Goal: Transaction & Acquisition: Download file/media

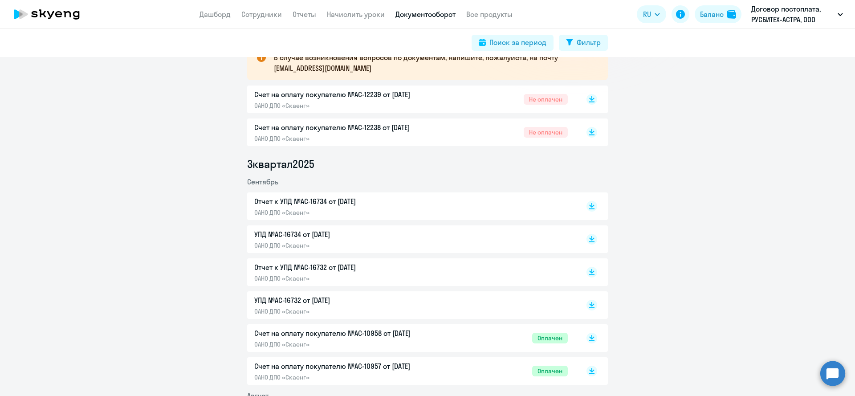
scroll to position [203, 0]
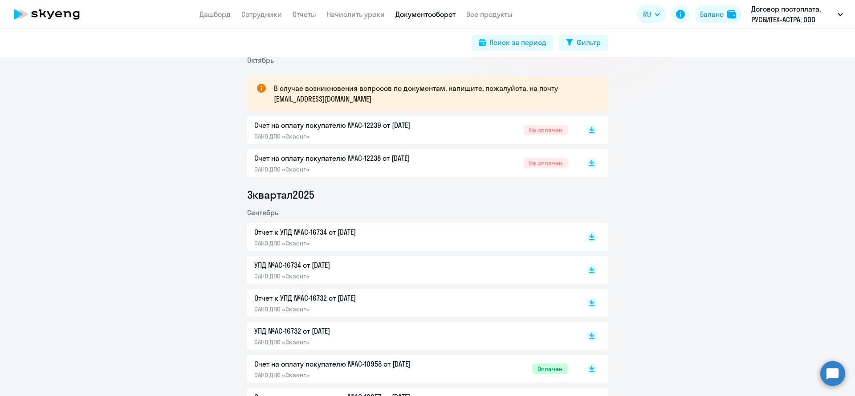
scroll to position [152, 0]
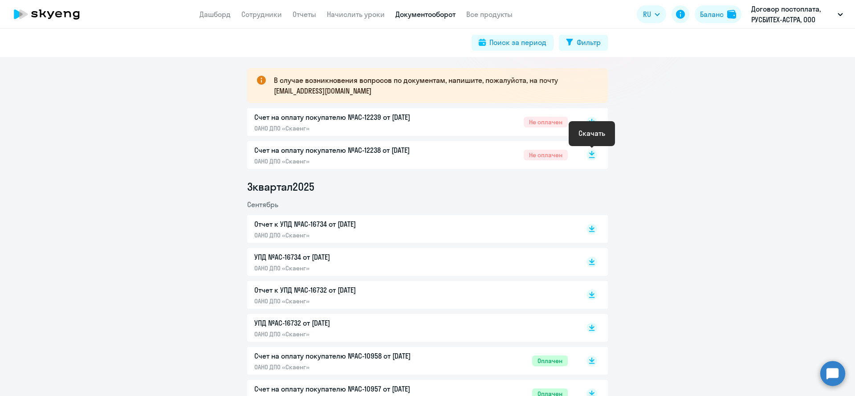
click at [589, 154] on rect at bounding box center [591, 155] width 11 height 11
click at [592, 150] on rect at bounding box center [591, 155] width 11 height 11
click at [594, 127] on icon at bounding box center [591, 122] width 11 height 11
click at [593, 230] on rect at bounding box center [591, 228] width 11 height 11
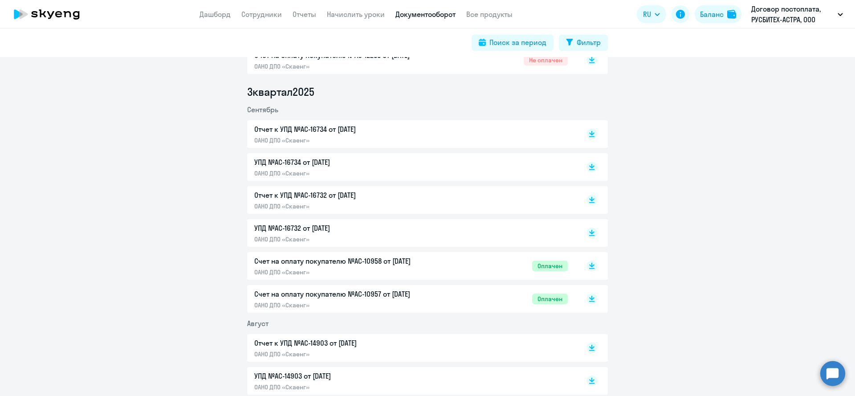
scroll to position [254, 0]
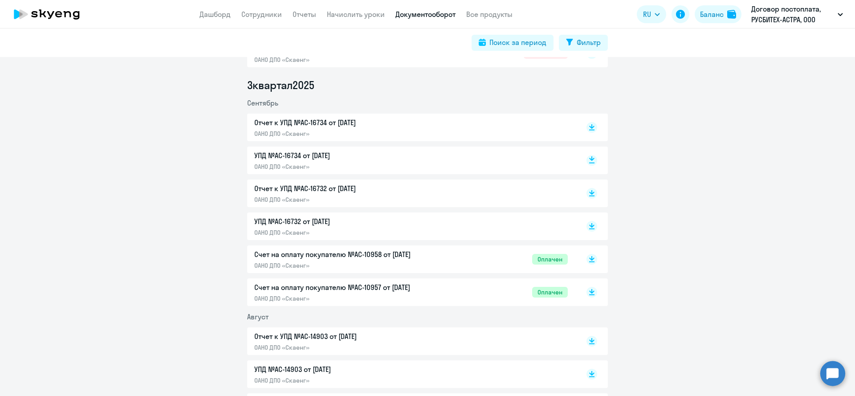
click at [591, 157] on icon at bounding box center [591, 158] width 5 height 4
click at [589, 196] on icon at bounding box center [591, 195] width 5 height 1
click at [592, 225] on icon at bounding box center [591, 224] width 5 height 4
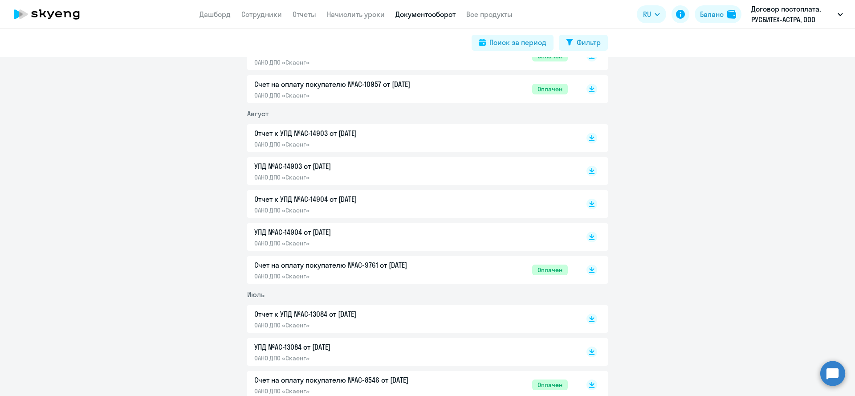
scroll to position [0, 0]
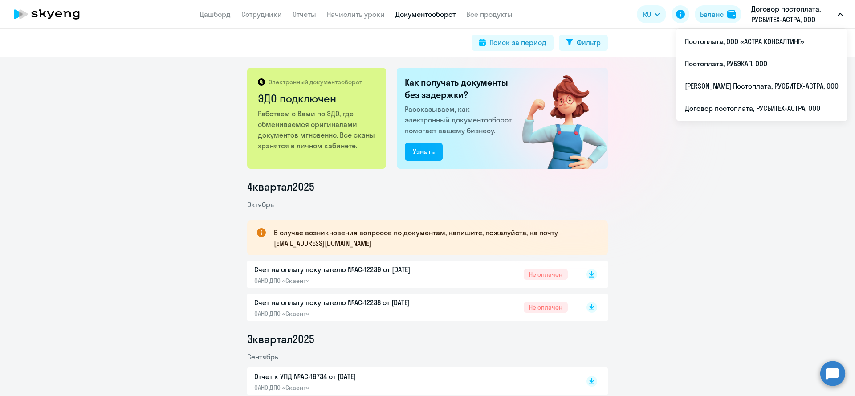
click at [823, 12] on p "Договор постоплата, РУСБИТЕХ-АСТРА, ООО" at bounding box center [792, 14] width 83 height 21
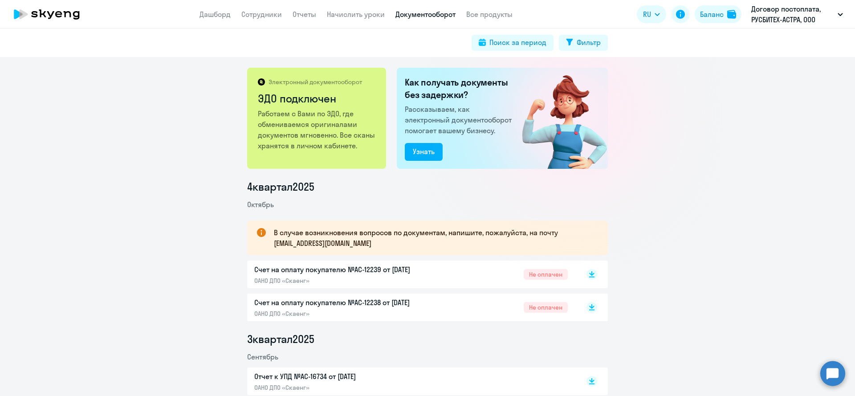
click at [821, 14] on p "Договор постоплата, РУСБИТЕХ-АСТРА, ООО" at bounding box center [792, 14] width 83 height 21
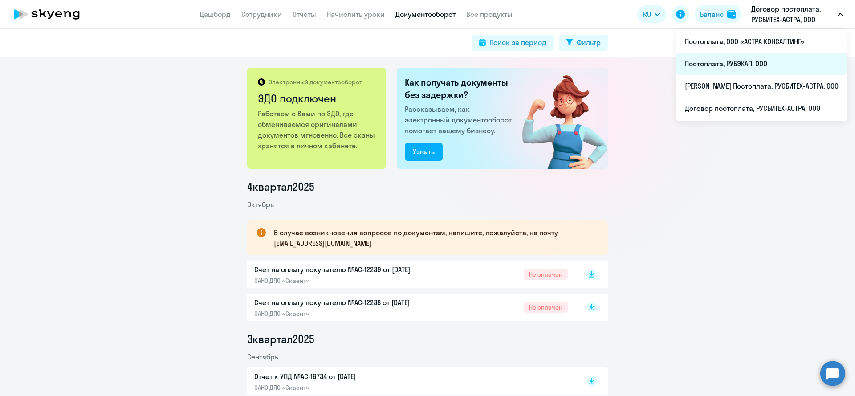
click at [735, 67] on li "Постоплата, РУБЭКАП, ООО" at bounding box center [761, 64] width 171 height 22
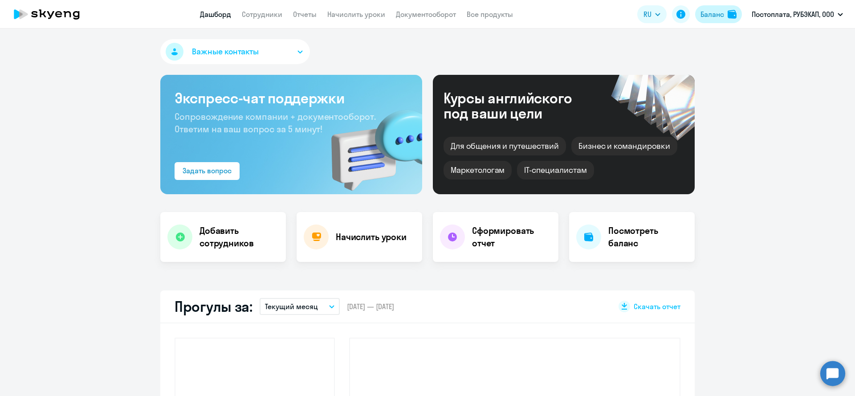
select select "30"
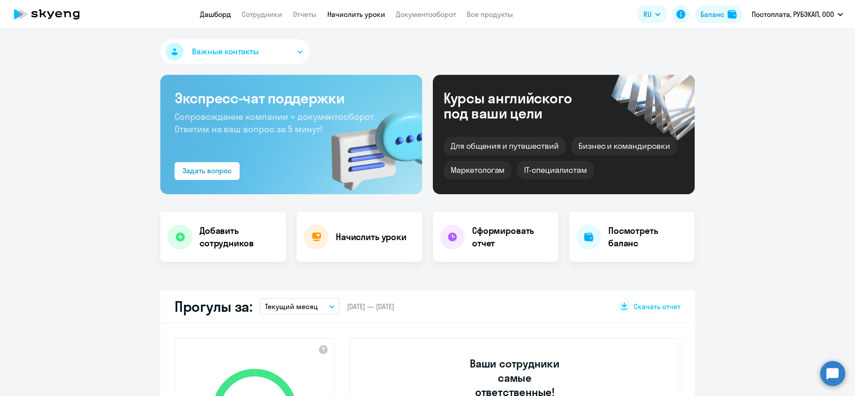
click at [356, 16] on link "Начислить уроки" at bounding box center [356, 14] width 58 height 9
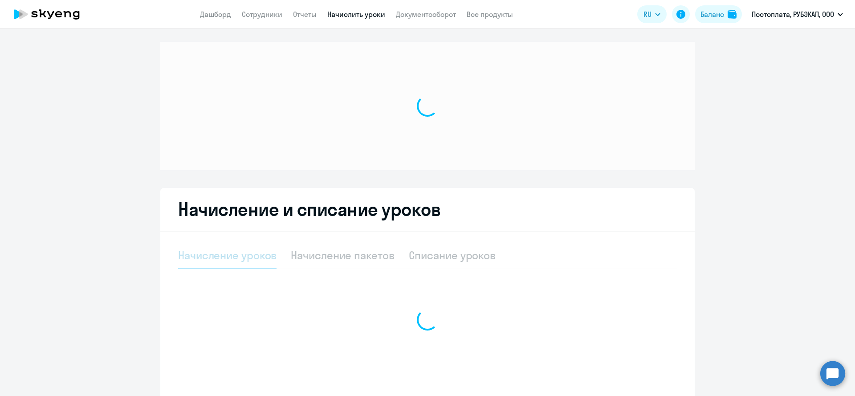
select select "10"
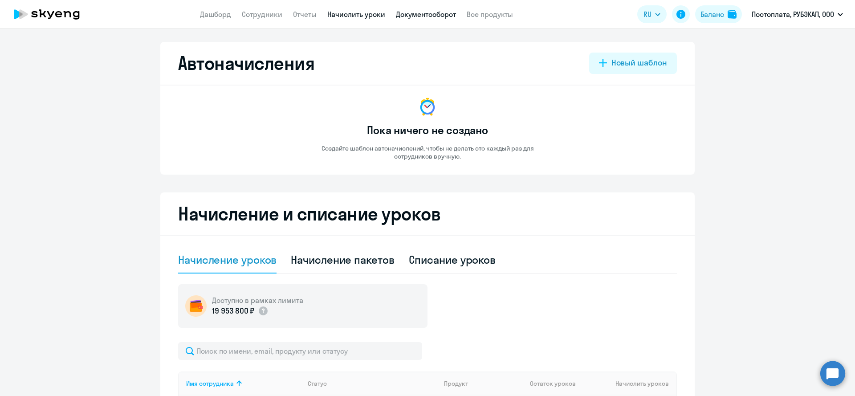
click at [410, 15] on link "Документооборот" at bounding box center [426, 14] width 60 height 9
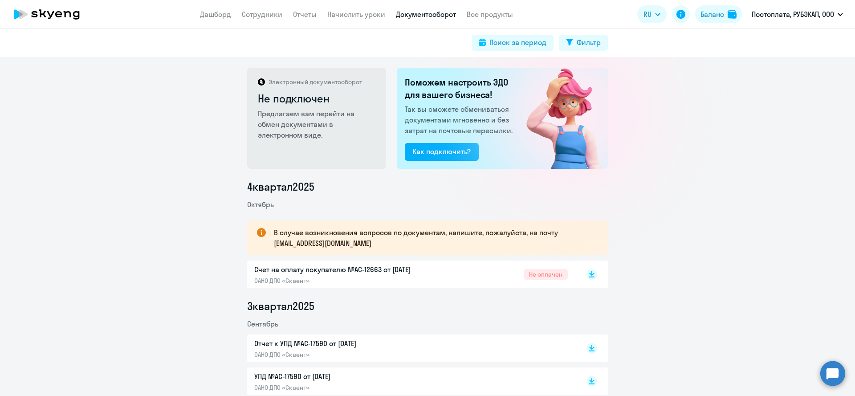
scroll to position [152, 0]
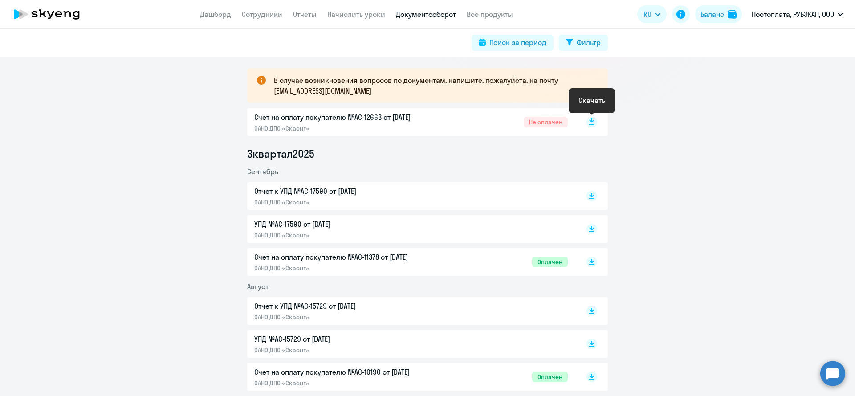
click at [591, 121] on icon at bounding box center [591, 120] width 5 height 4
click at [594, 192] on rect at bounding box center [591, 196] width 11 height 11
click at [595, 229] on rect at bounding box center [591, 228] width 11 height 11
click at [780, 13] on p "Постоплата, РУБЭКАП, ООО" at bounding box center [792, 14] width 82 height 11
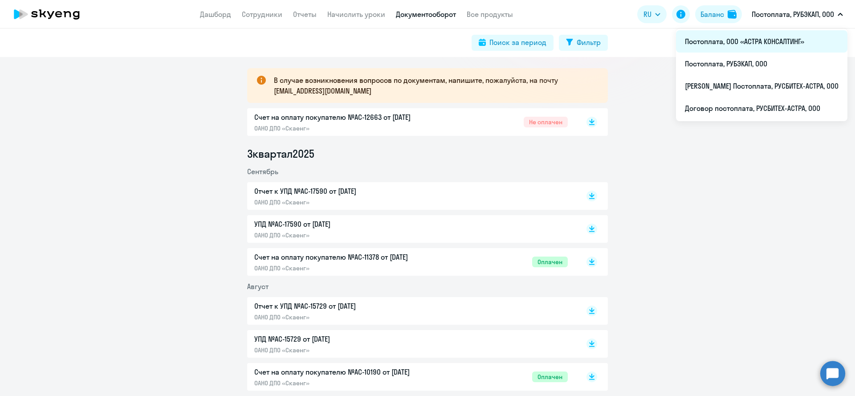
click at [763, 33] on li "Постоплата, ООО «АСТРА КОНСАЛТИНГ»" at bounding box center [761, 41] width 171 height 22
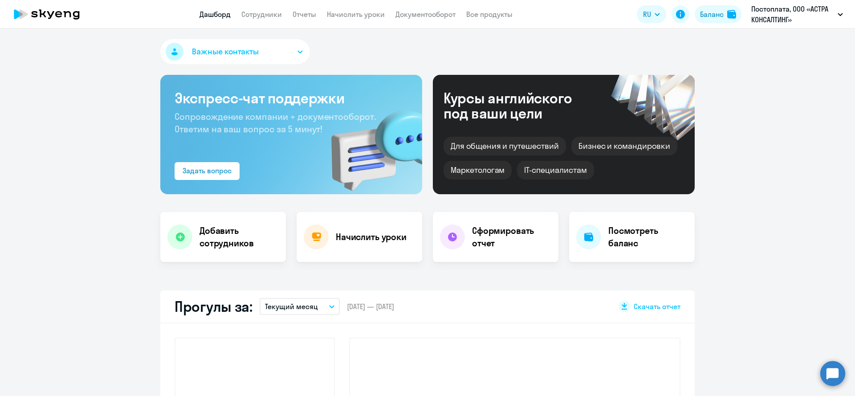
select select "30"
click at [423, 15] on link "Документооборот" at bounding box center [425, 14] width 60 height 9
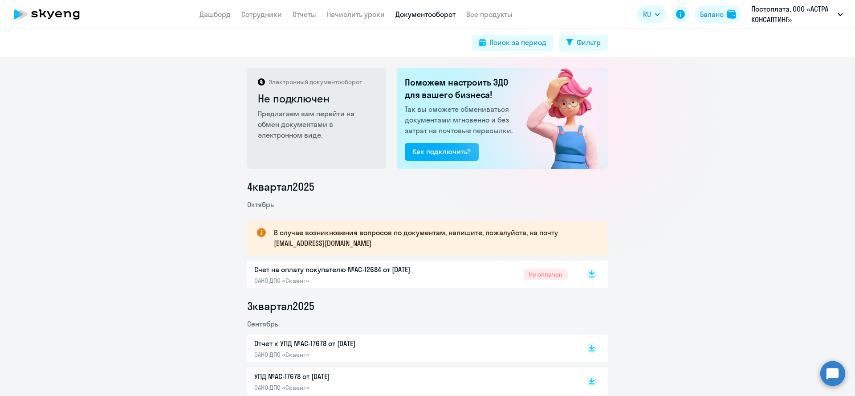
click at [588, 274] on rect at bounding box center [591, 274] width 11 height 11
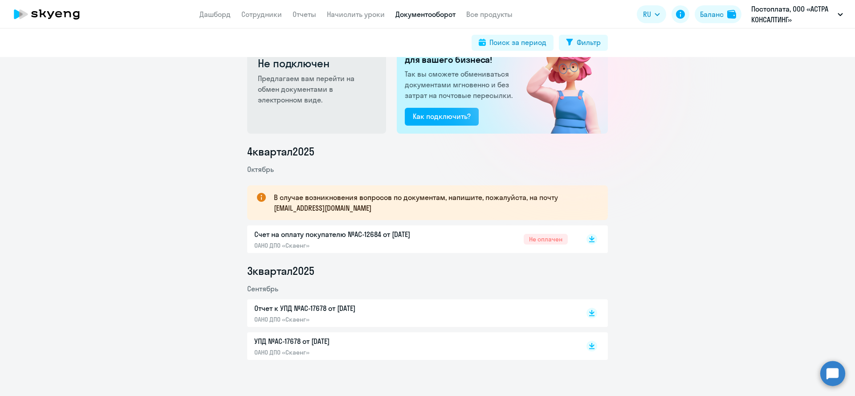
scroll to position [44, 0]
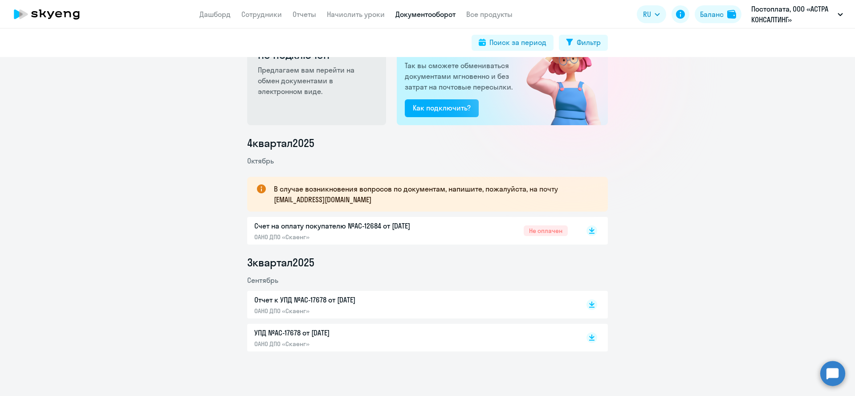
click at [596, 296] on div at bounding box center [582, 304] width 29 height 20
click at [593, 303] on icon at bounding box center [591, 302] width 5 height 4
click at [586, 335] on div at bounding box center [582, 337] width 29 height 20
click at [591, 336] on icon at bounding box center [591, 335] width 5 height 4
